Goal: Contribute content: Contribute content

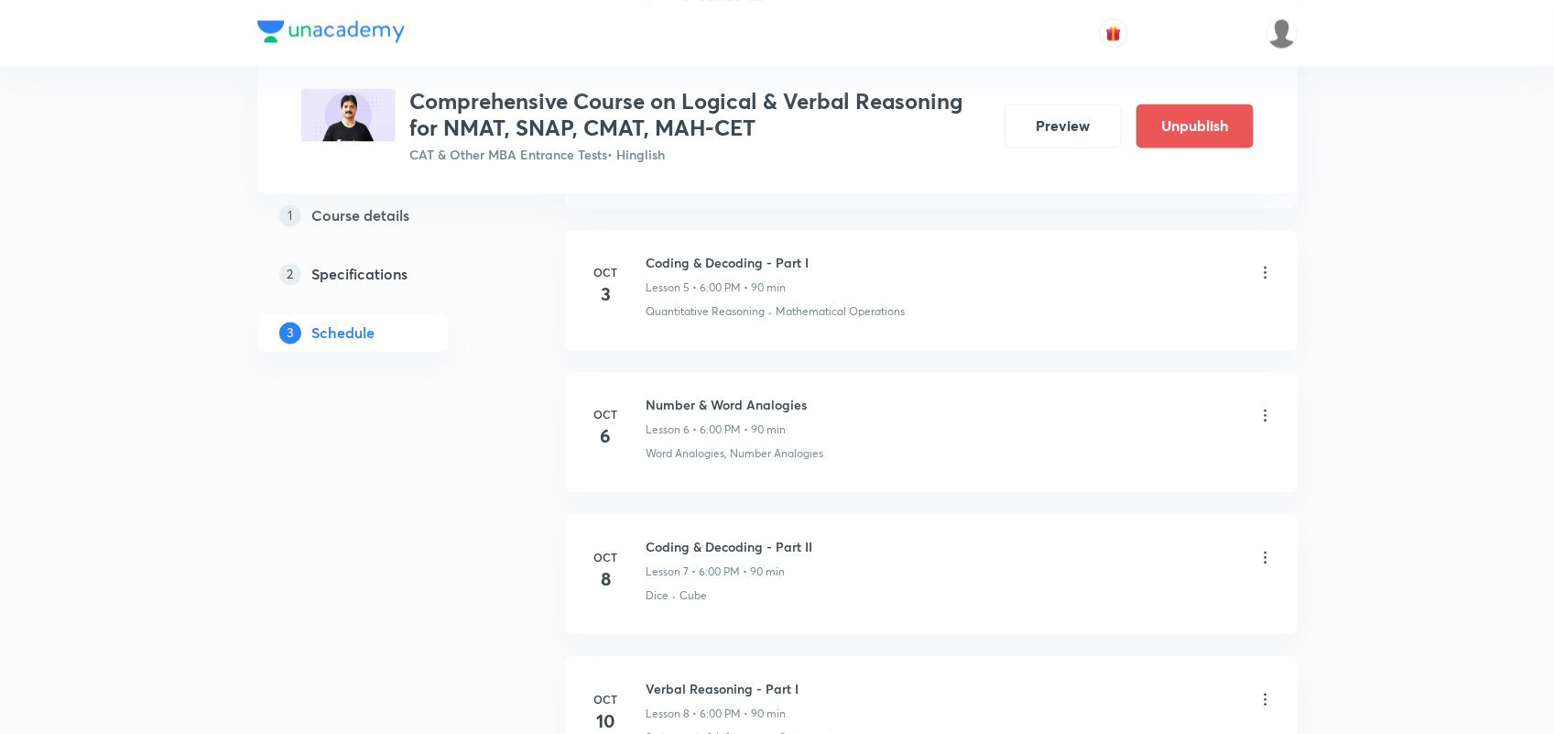
scroll to position [1511, 0]
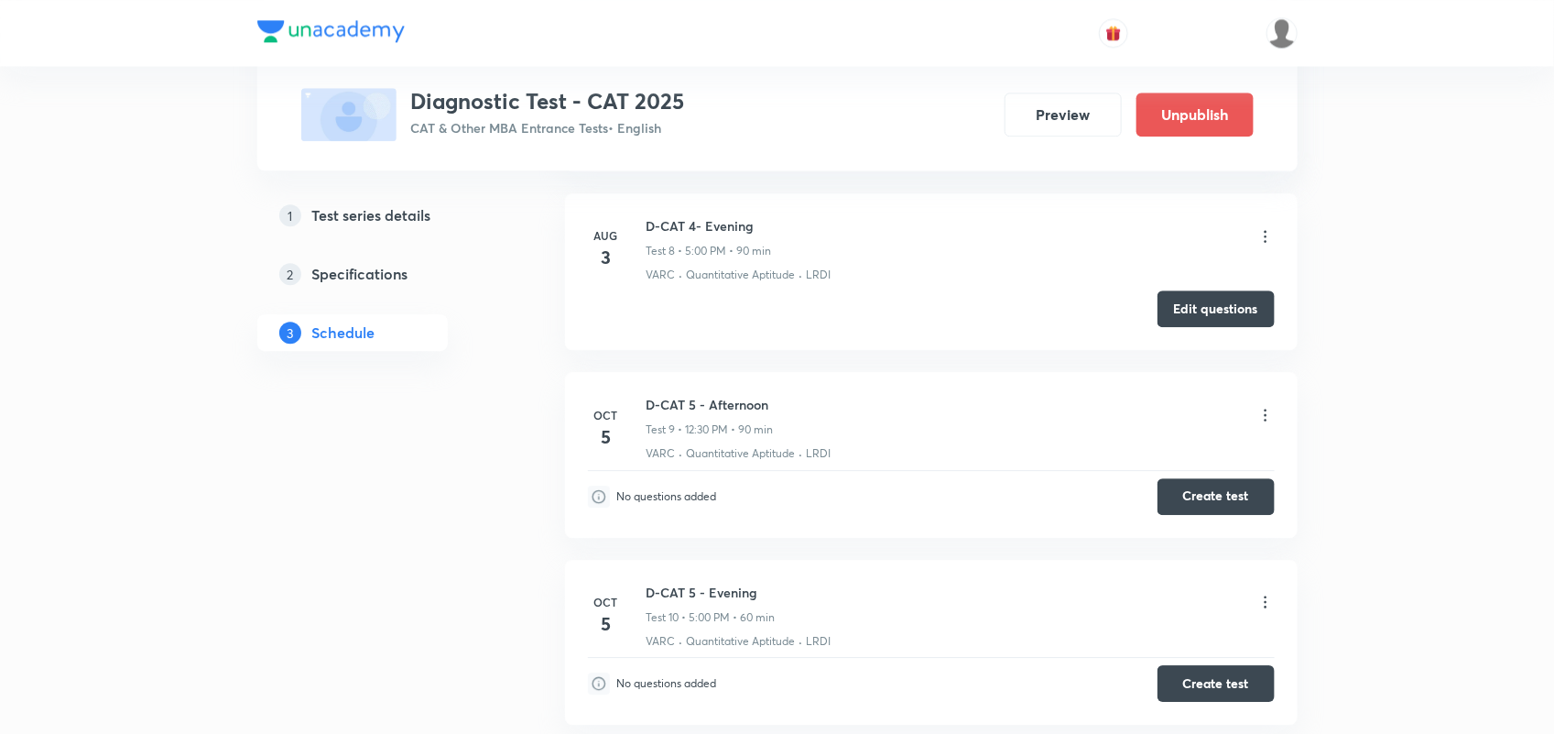
scroll to position [2140, 0]
click at [1216, 509] on button "Create test" at bounding box center [1216, 495] width 117 height 37
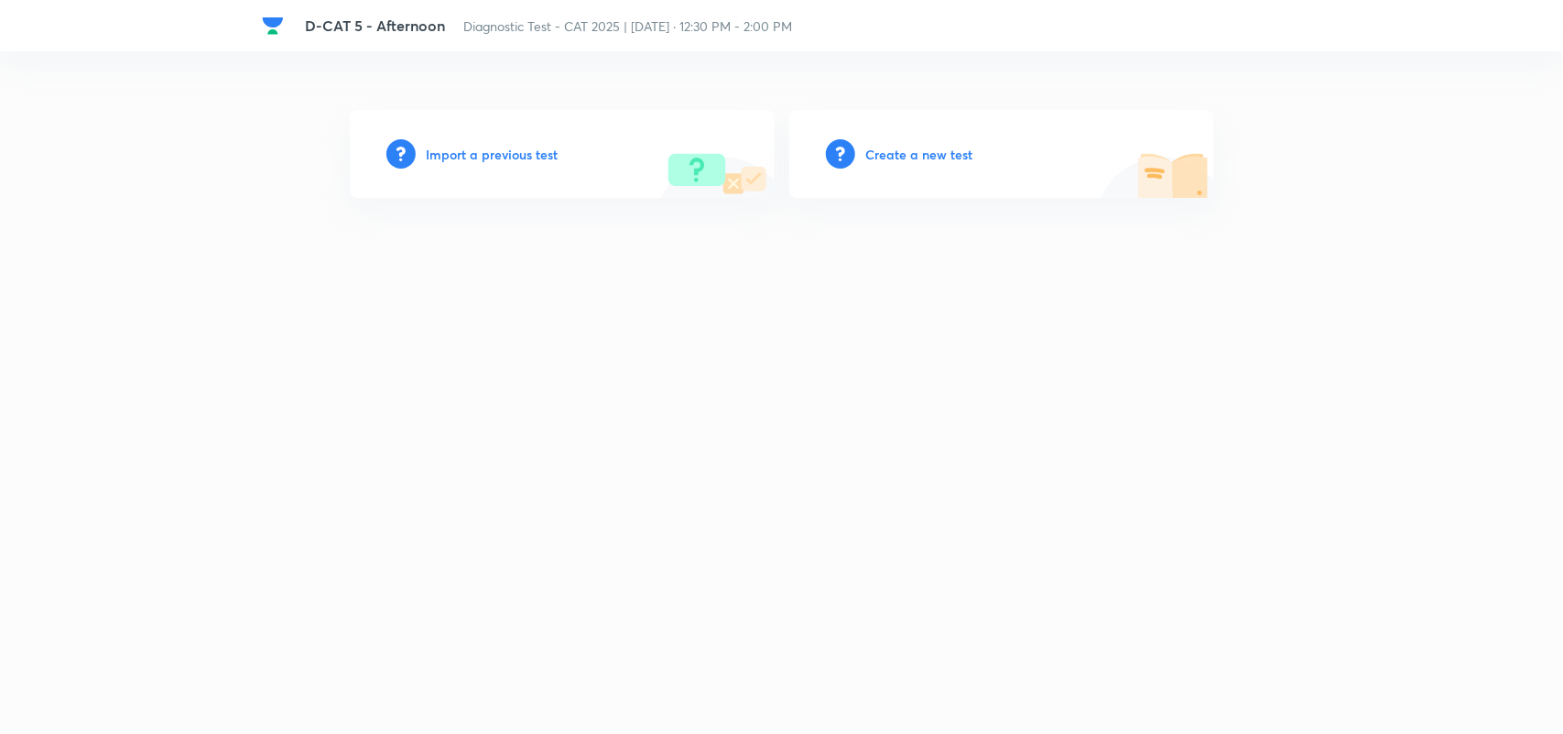
click at [862, 154] on div "Create a new test" at bounding box center [1001, 154] width 425 height 88
click at [902, 154] on h6 "Create a new test" at bounding box center [919, 154] width 107 height 19
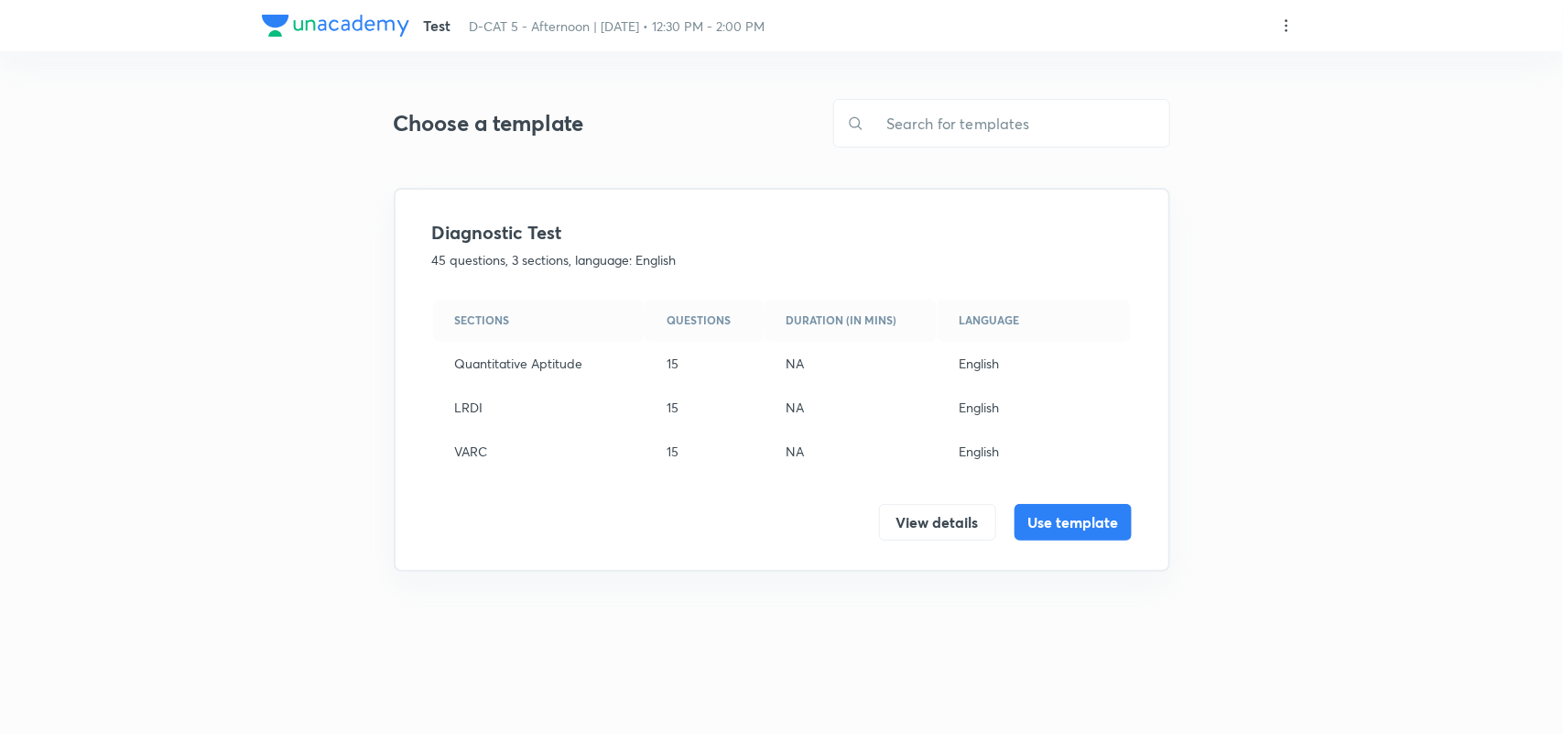
click at [1073, 502] on div "Sections Questions Duration (in mins) Language Quantitative Aptitude 15 NA Engl…" at bounding box center [782, 420] width 700 height 242
click at [1078, 523] on button "Use template" at bounding box center [1073, 520] width 117 height 37
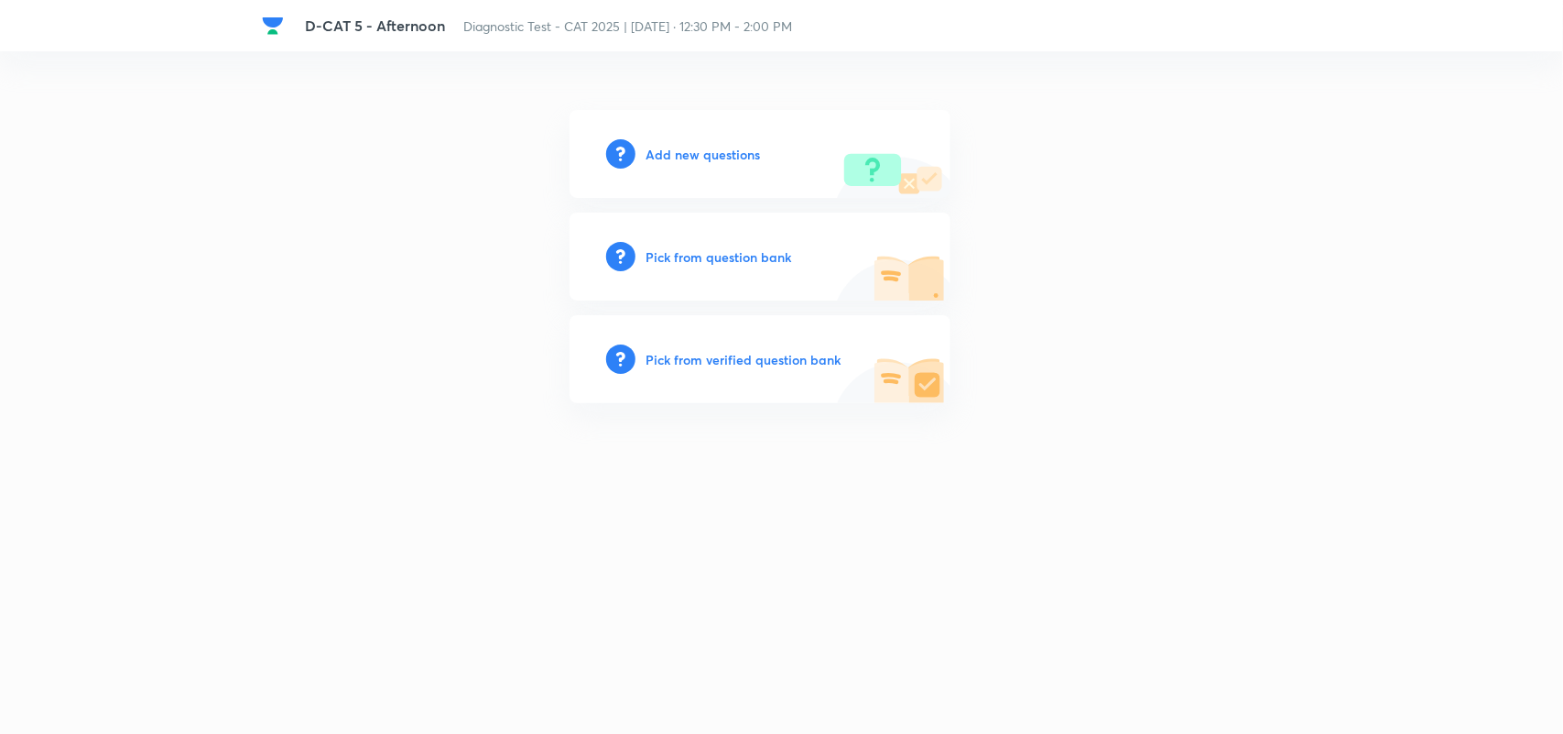
click at [707, 147] on h6 "Add new questions" at bounding box center [704, 154] width 114 height 19
